Goal: Transaction & Acquisition: Purchase product/service

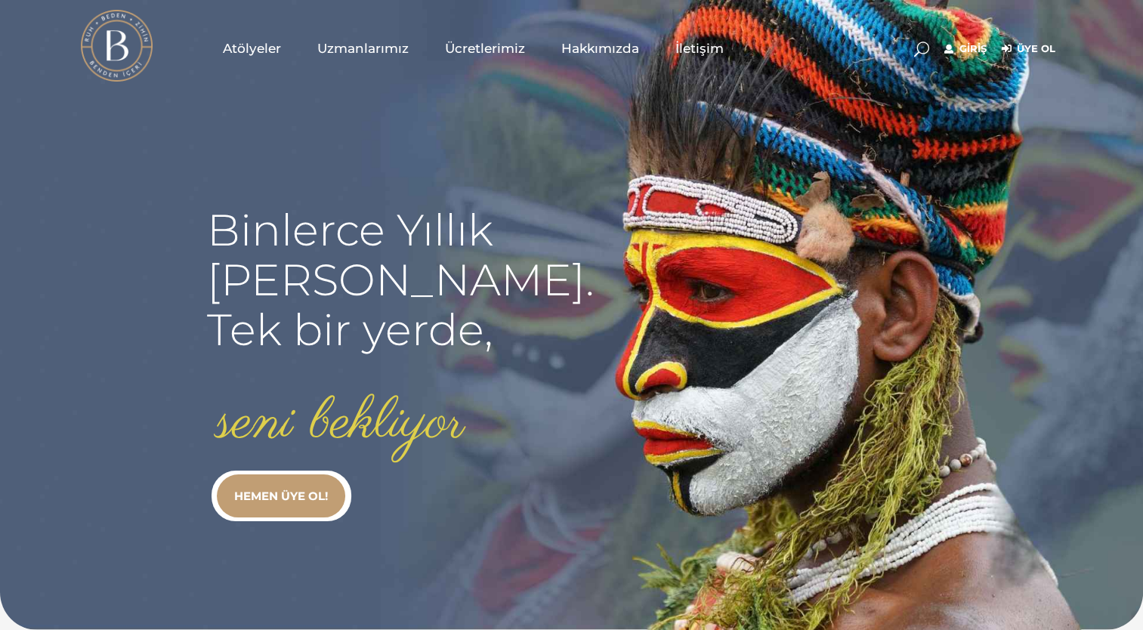
click at [306, 495] on link "HEMEN ÜYE OL!" at bounding box center [281, 495] width 128 height 43
click at [283, 47] on link "Atölyeler" at bounding box center [252, 49] width 94 height 76
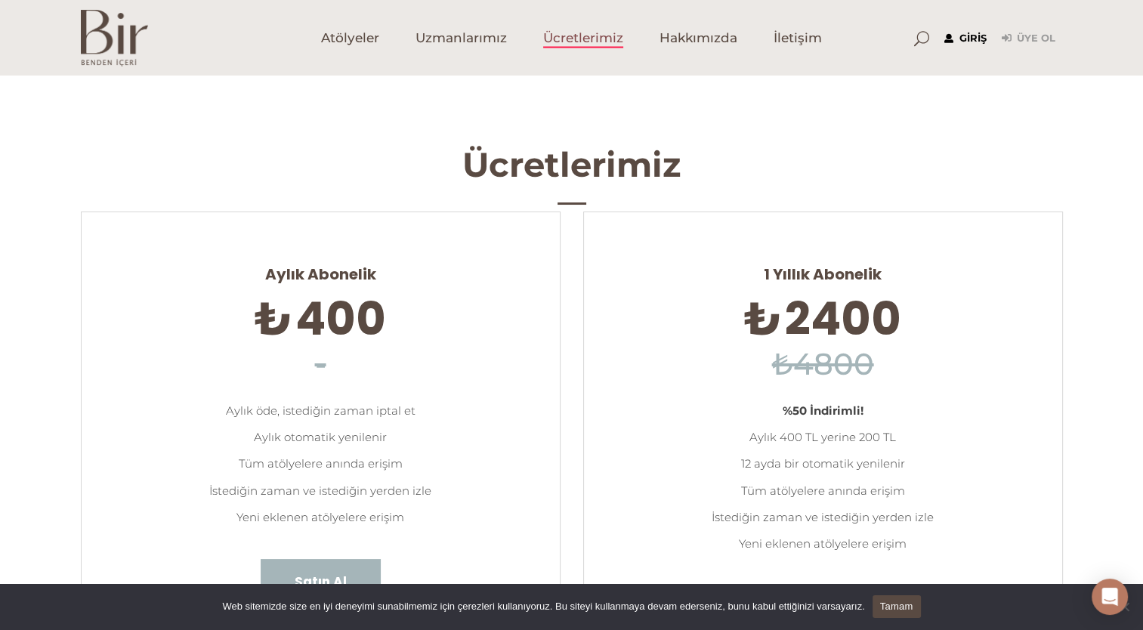
type input "[EMAIL_ADDRESS][DOMAIN_NAME]"
click at [965, 34] on link "Giriş" at bounding box center [965, 38] width 42 height 18
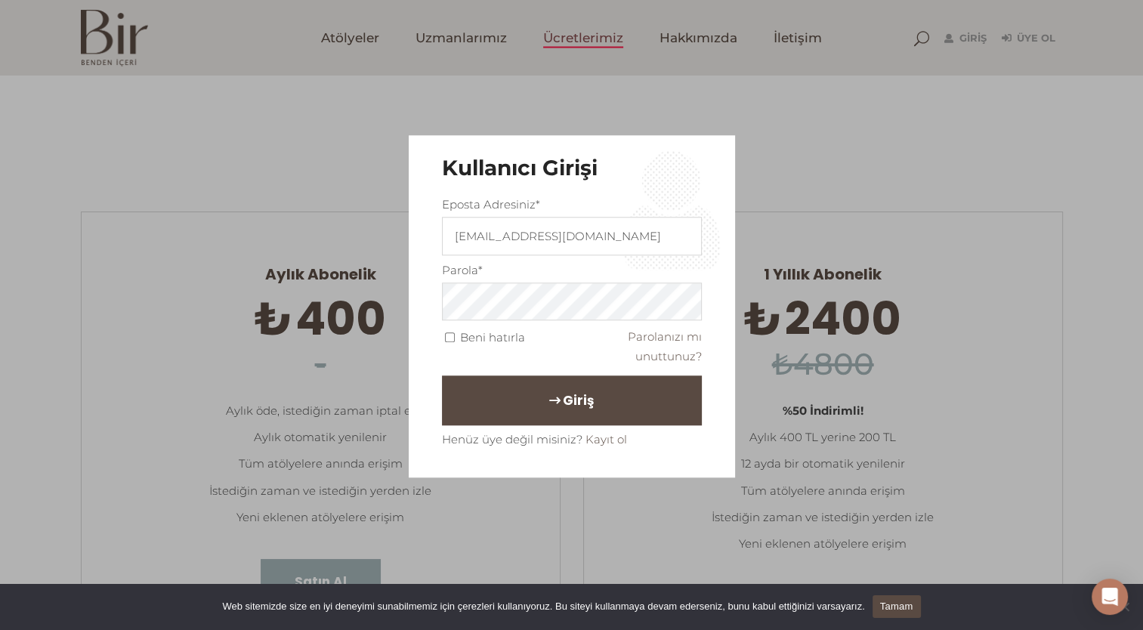
click at [571, 400] on span "Giriş" at bounding box center [578, 400] width 31 height 26
click at [891, 609] on link "Tamam" at bounding box center [896, 606] width 48 height 23
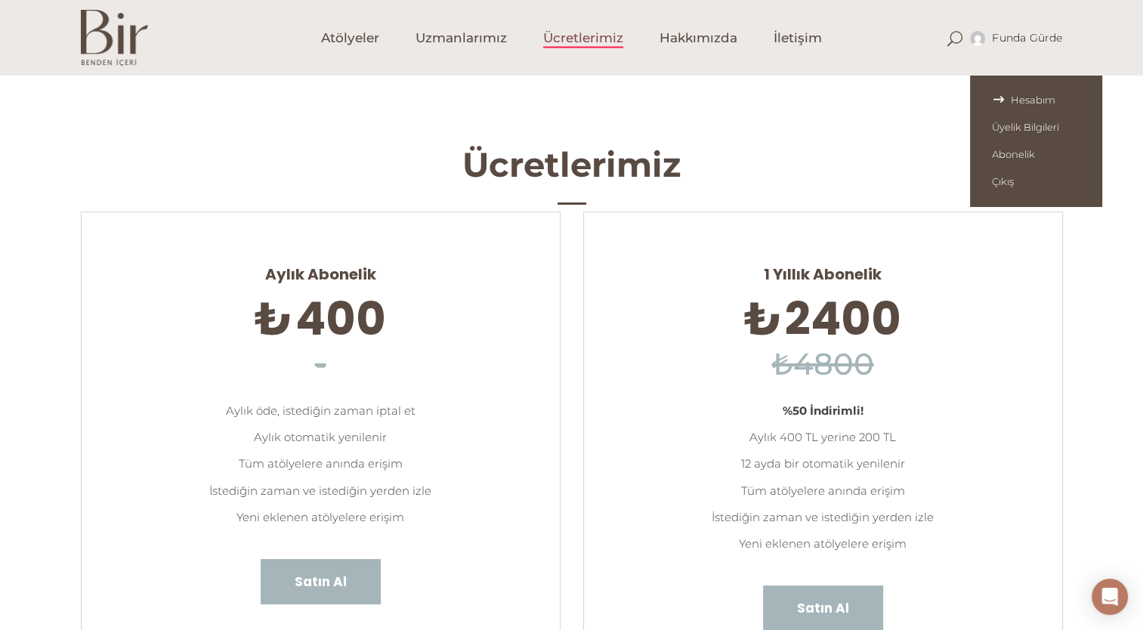
click at [1018, 97] on span "Hesabım" at bounding box center [1036, 100] width 88 height 12
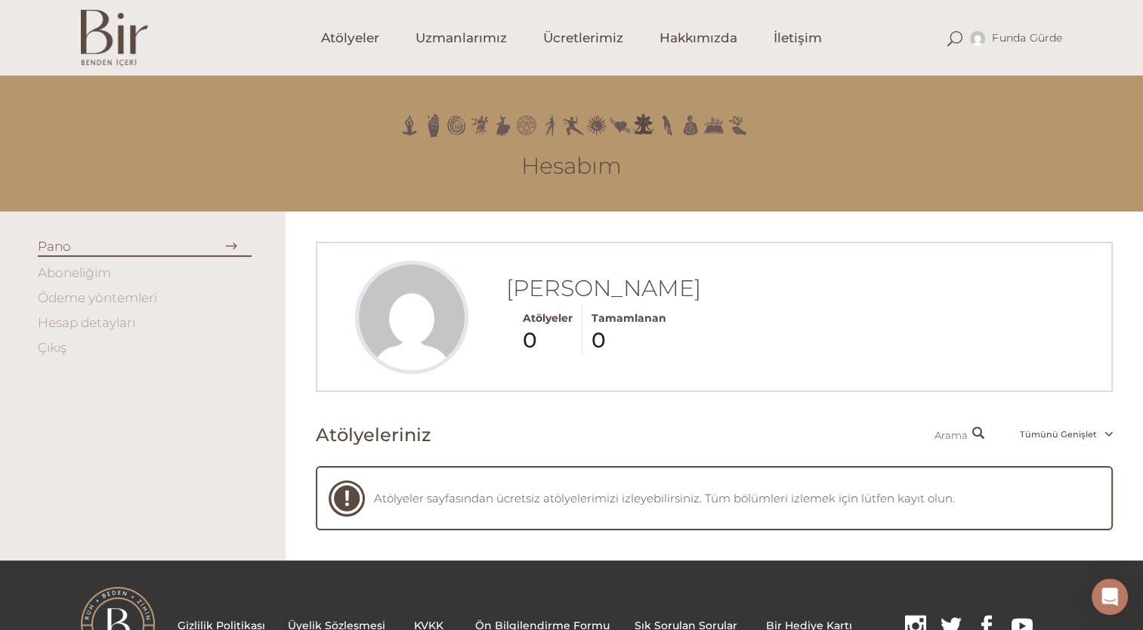
click at [77, 277] on link "Aboneliğim" at bounding box center [74, 272] width 73 height 15
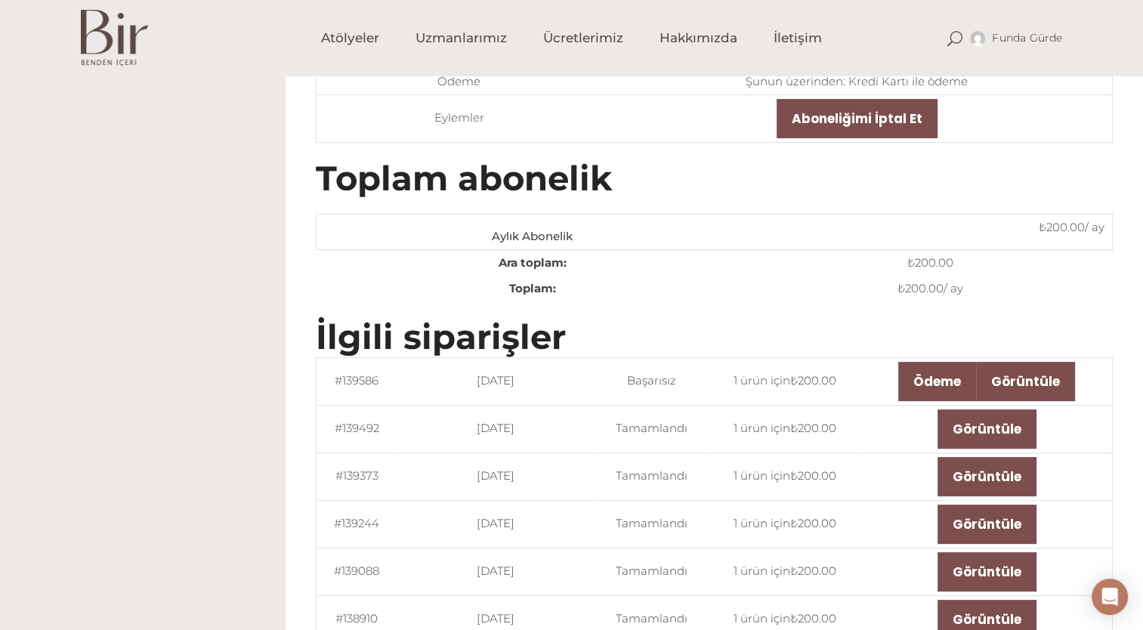
scroll to position [283, 0]
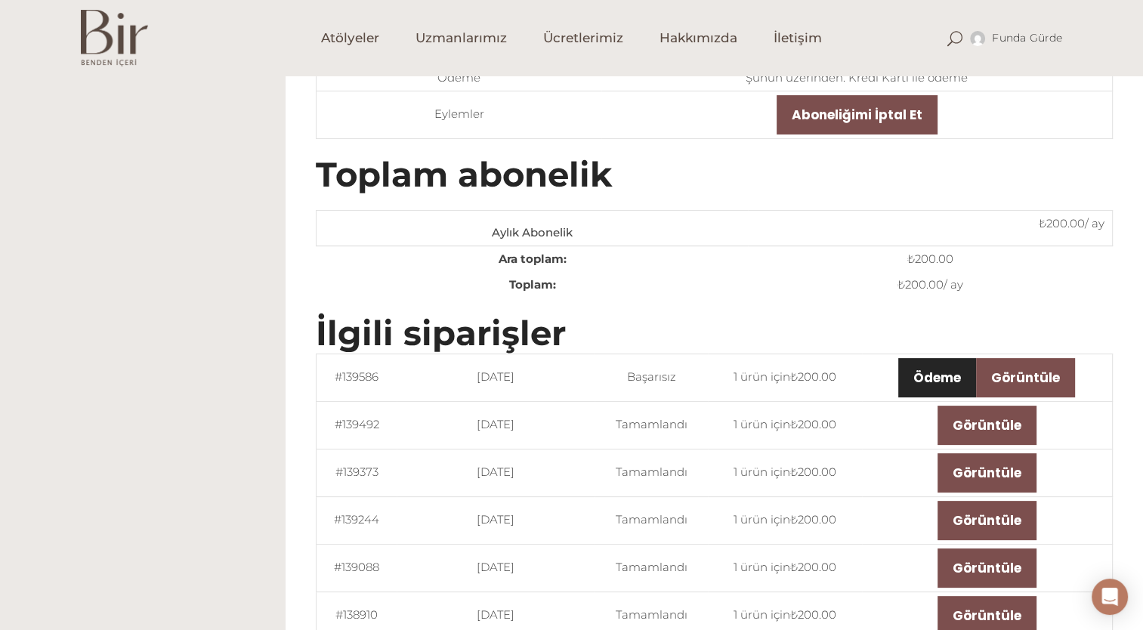
click at [916, 367] on link "Ödeme" at bounding box center [937, 377] width 78 height 39
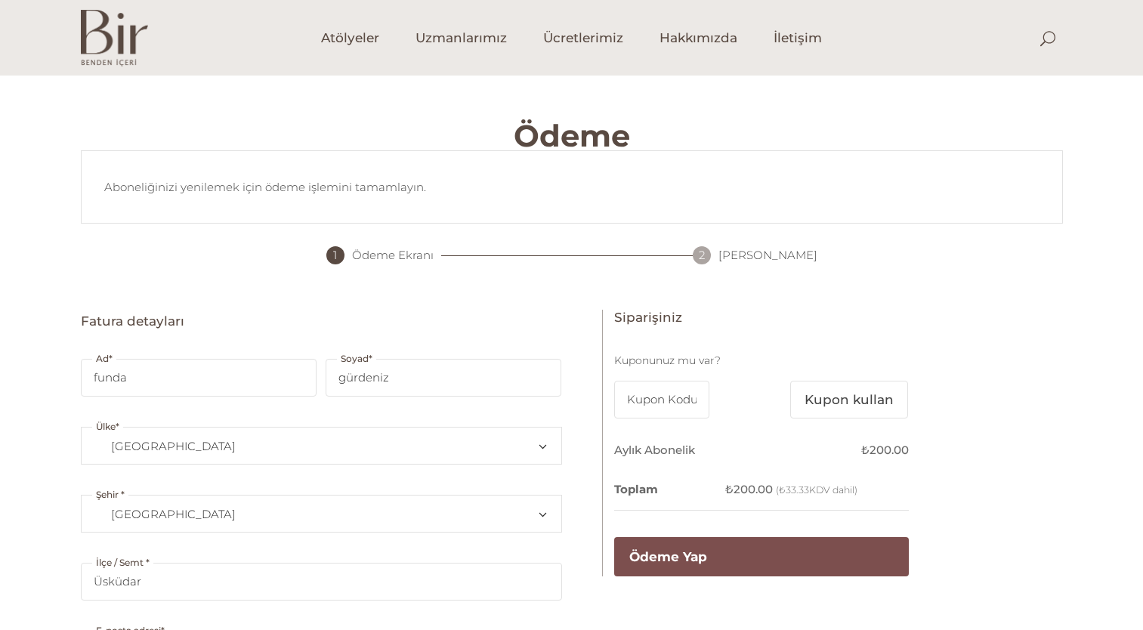
select select "TR34"
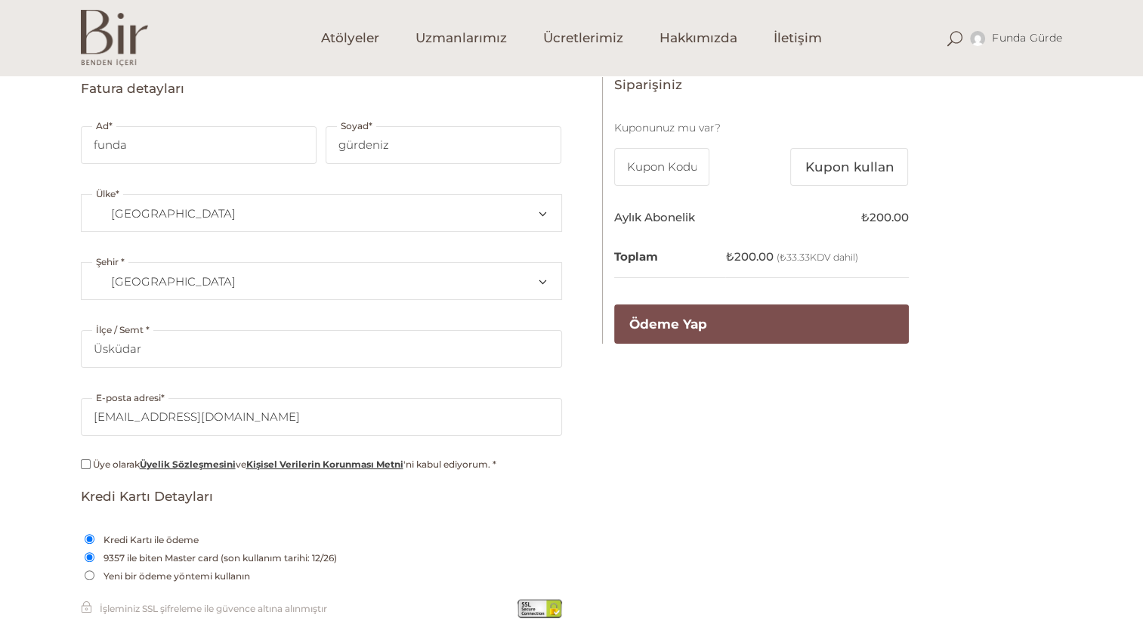
scroll to position [296, 0]
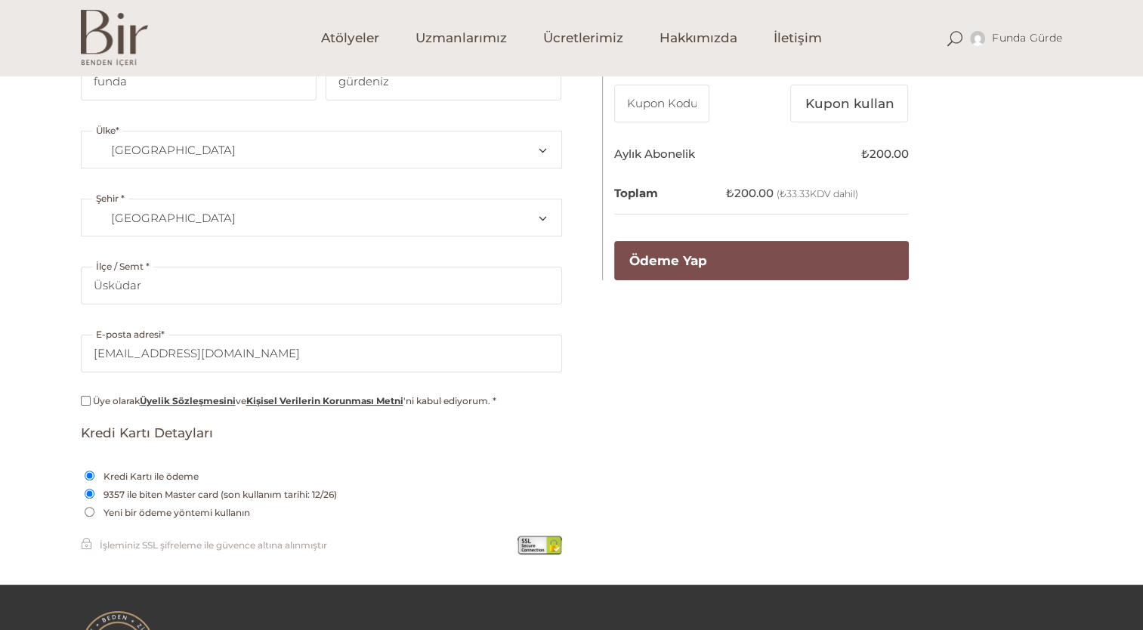
click at [85, 397] on input "Üye olarak Üyelik Sözleşmesini ve Kişisel Verilerin Korunması Metni 'ni kabul e…" at bounding box center [86, 401] width 10 height 10
checkbox input "true"
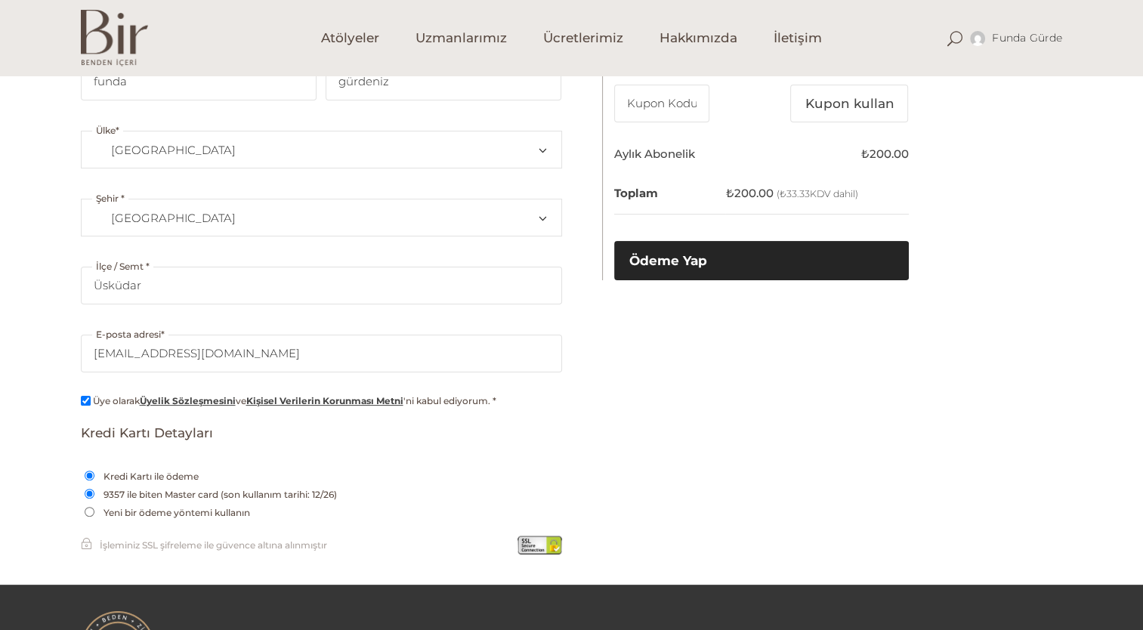
click at [699, 269] on button "Ödeme Yap" at bounding box center [761, 260] width 295 height 39
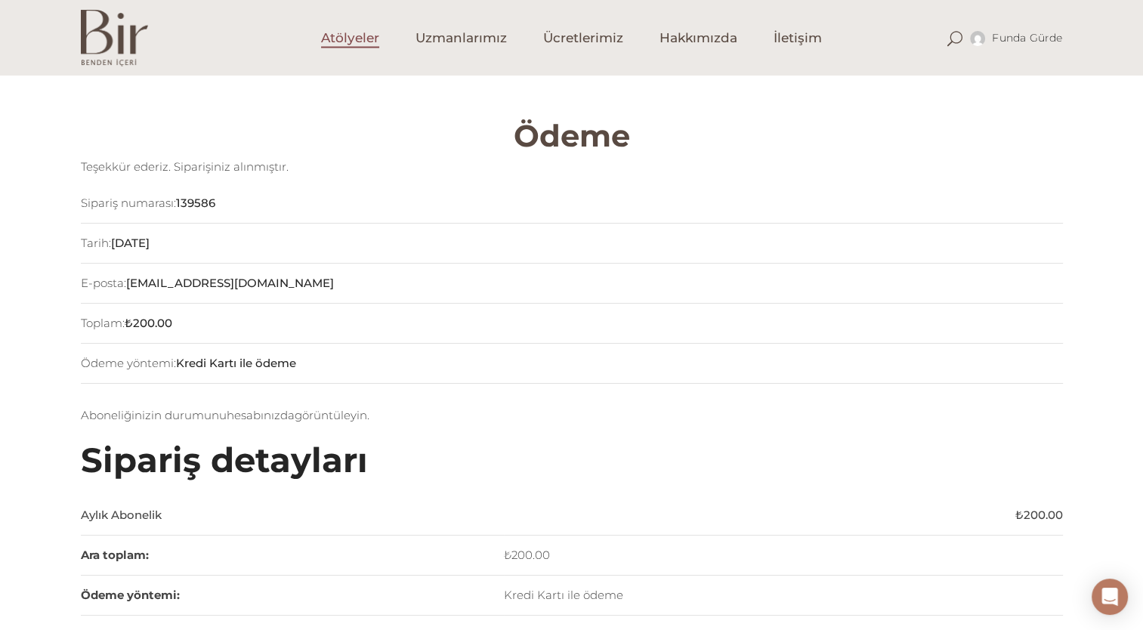
click at [350, 42] on span "Atölyeler" at bounding box center [350, 37] width 58 height 17
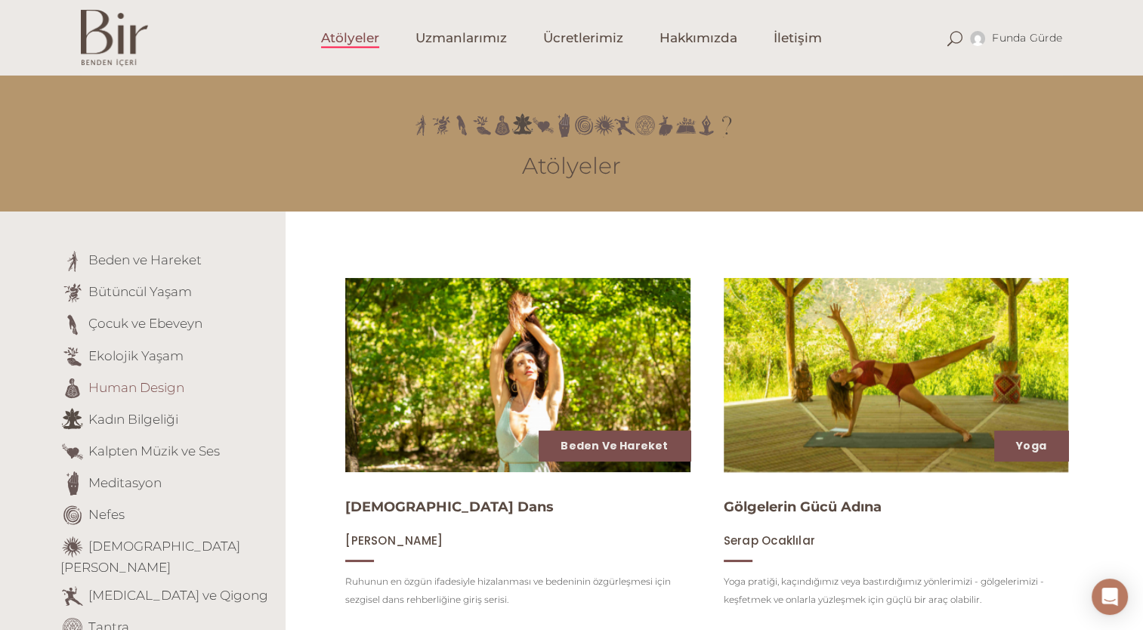
click at [151, 388] on link "Human Design" at bounding box center [136, 386] width 96 height 15
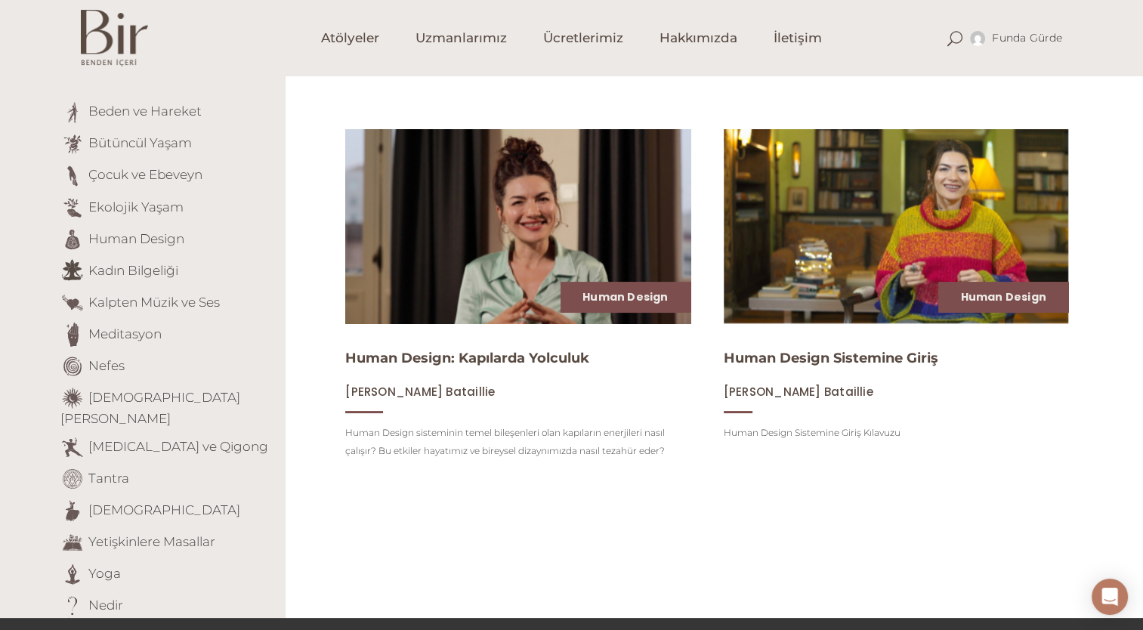
scroll to position [140, 0]
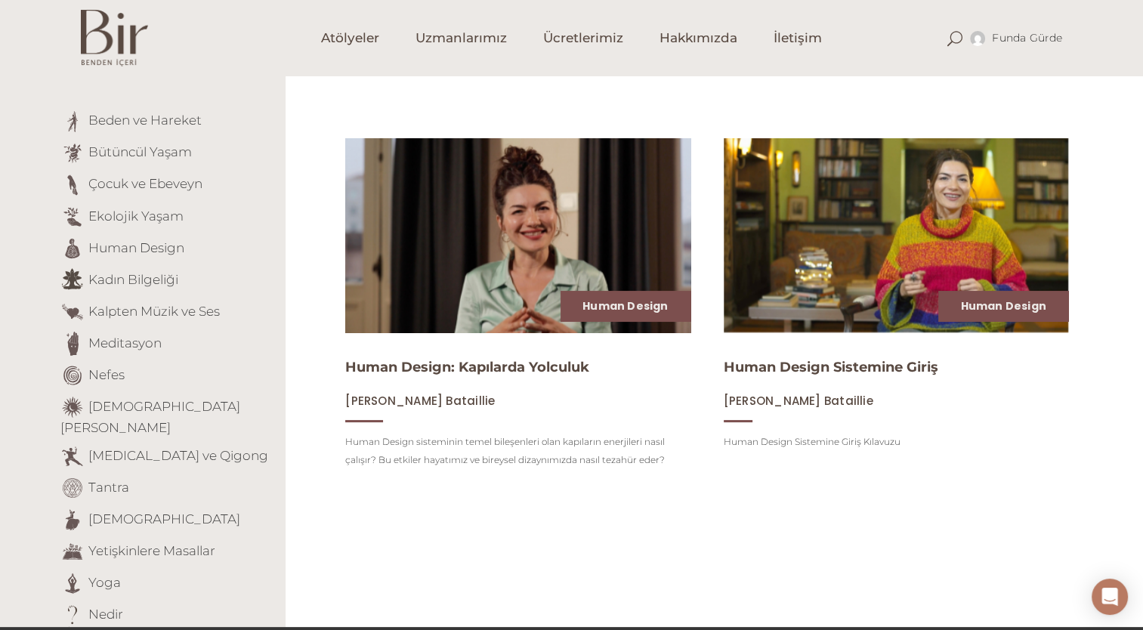
click at [511, 221] on img at bounding box center [517, 234] width 355 height 199
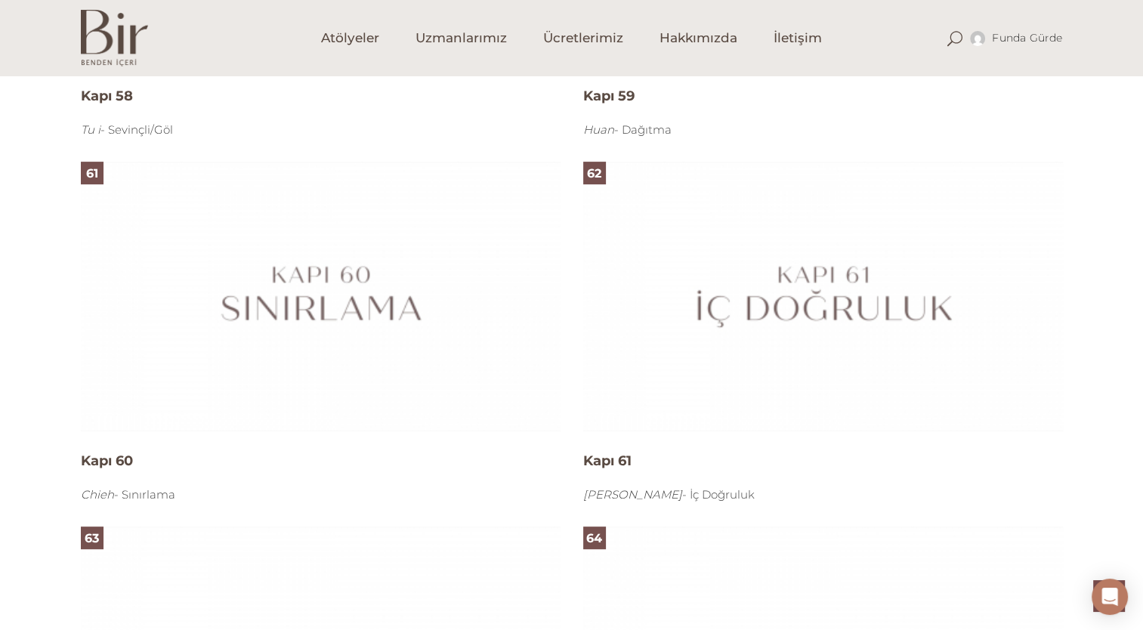
scroll to position [11648, 0]
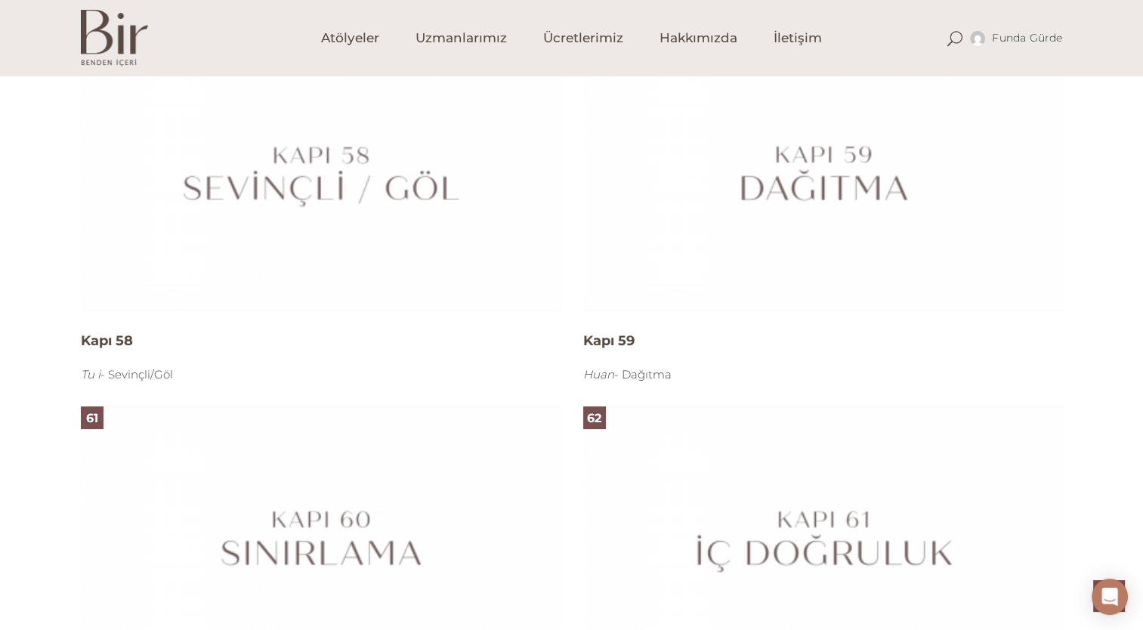
click at [697, 269] on img at bounding box center [823, 177] width 480 height 270
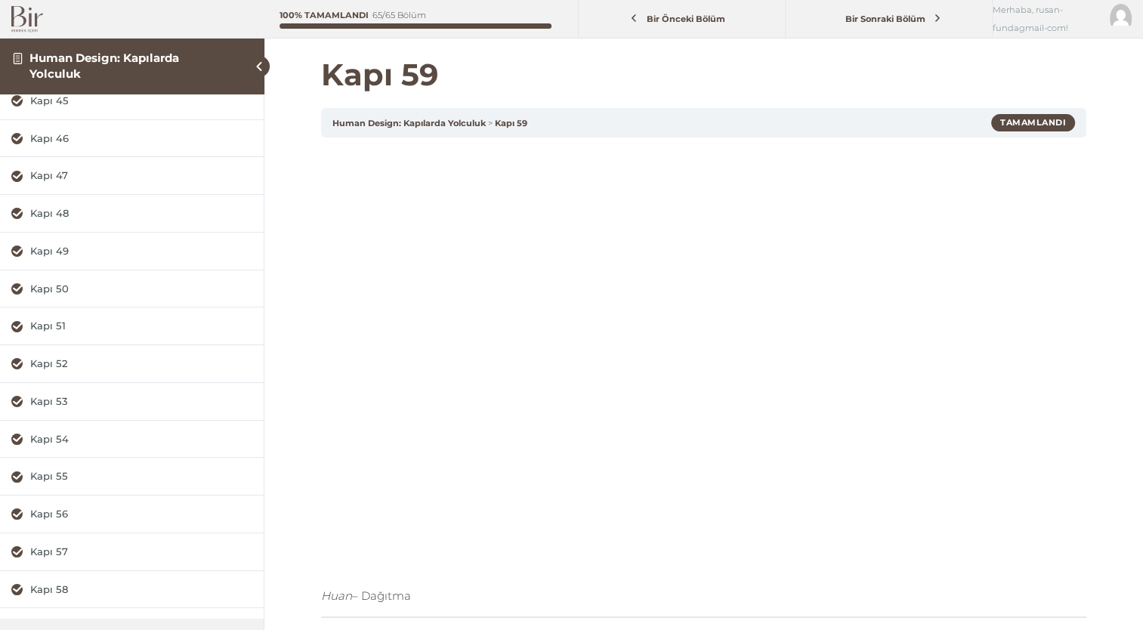
scroll to position [240, 0]
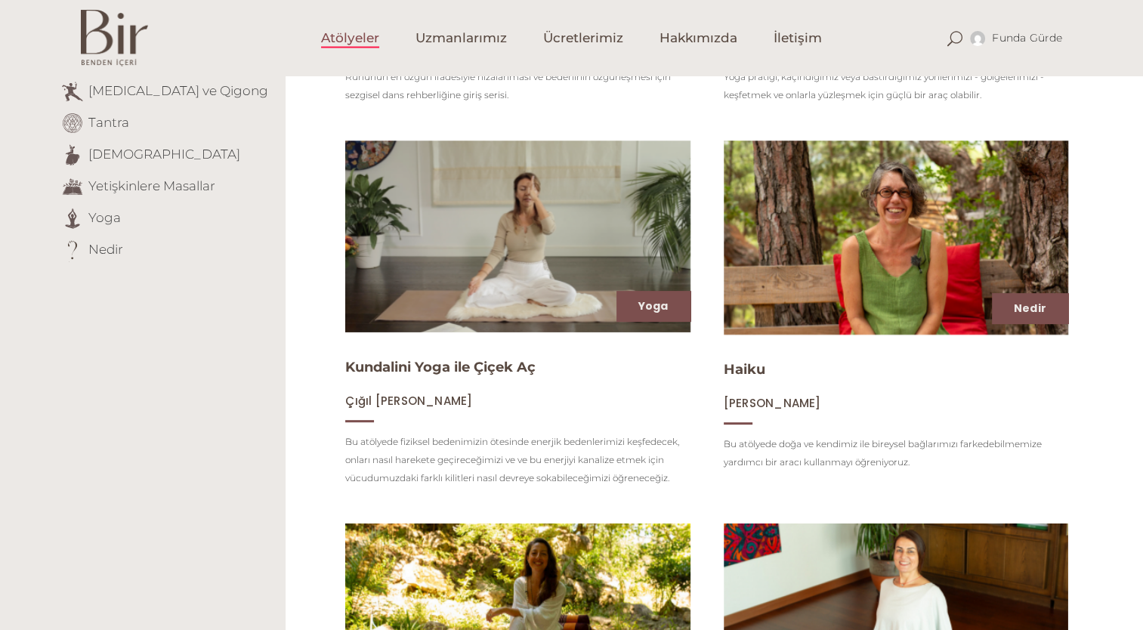
scroll to position [208, 0]
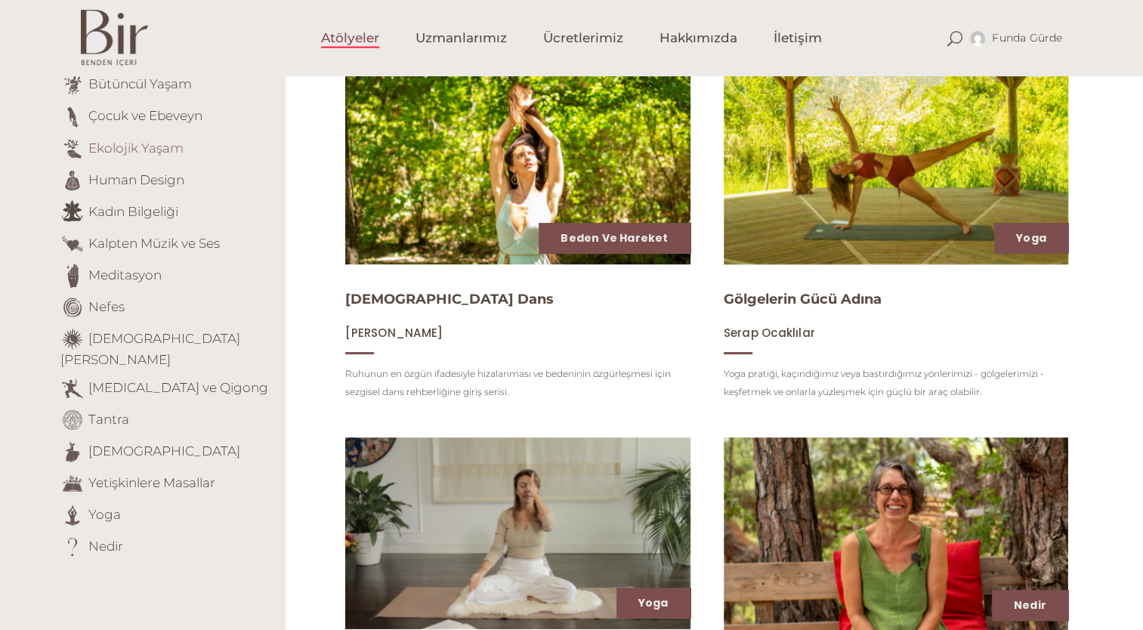
click at [161, 147] on link "Ekolojik Yaşam" at bounding box center [135, 147] width 95 height 15
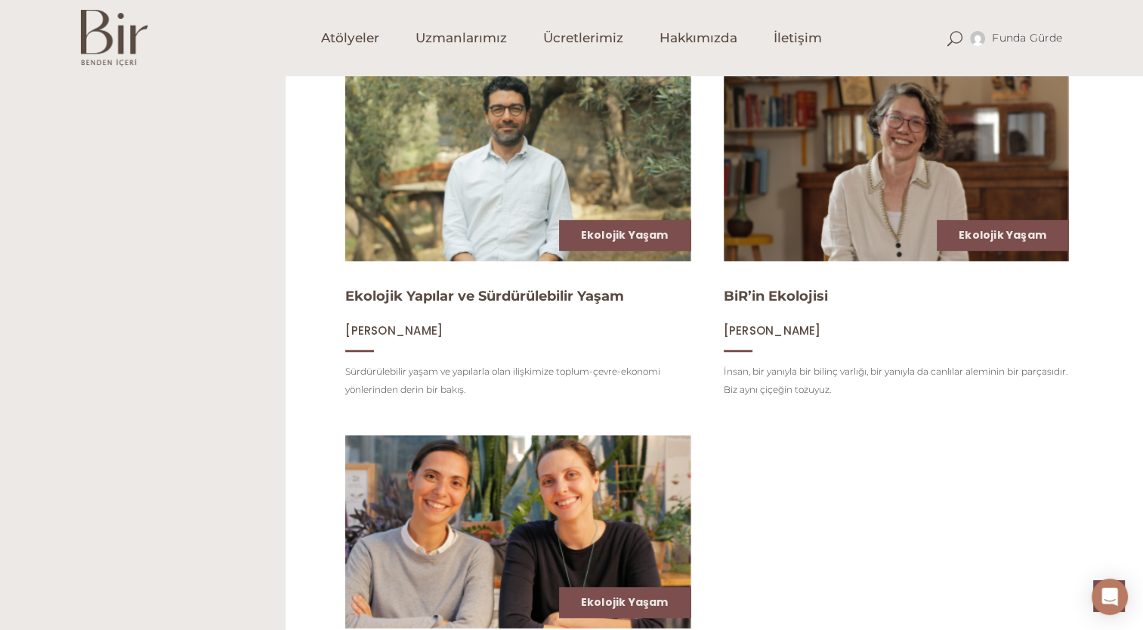
scroll to position [1144, 0]
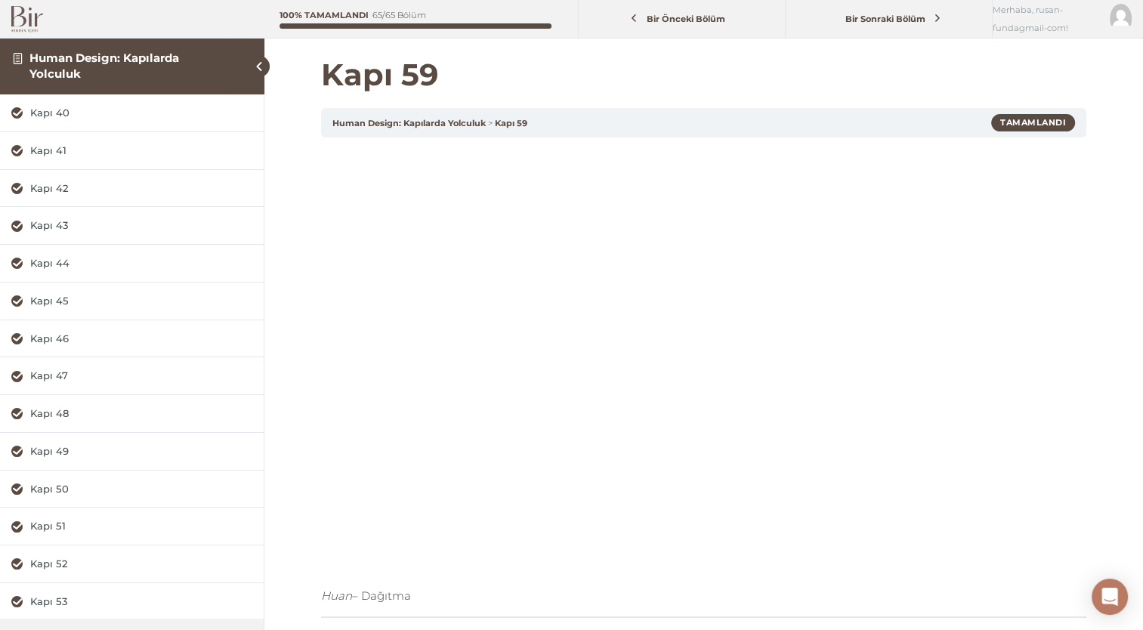
scroll to position [240, 0]
